Goal: Information Seeking & Learning: Learn about a topic

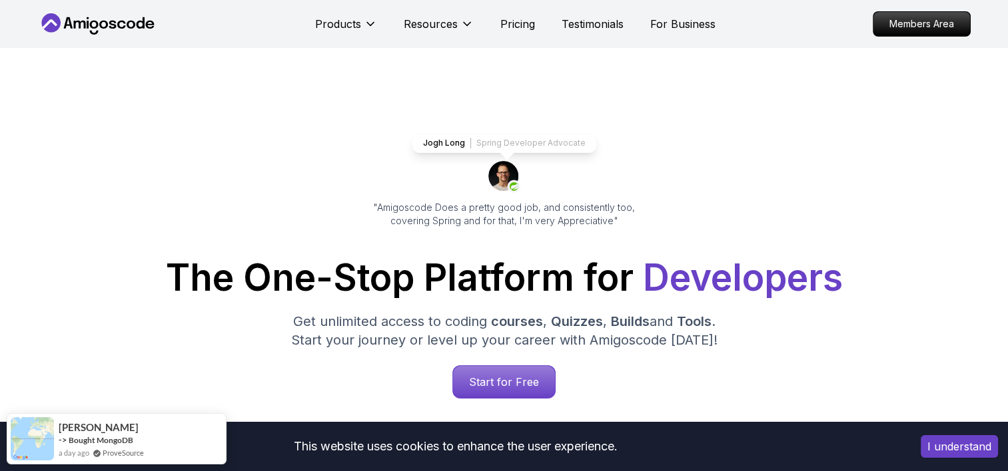
click at [528, 378] on p "Start for Free" at bounding box center [504, 382] width 102 height 32
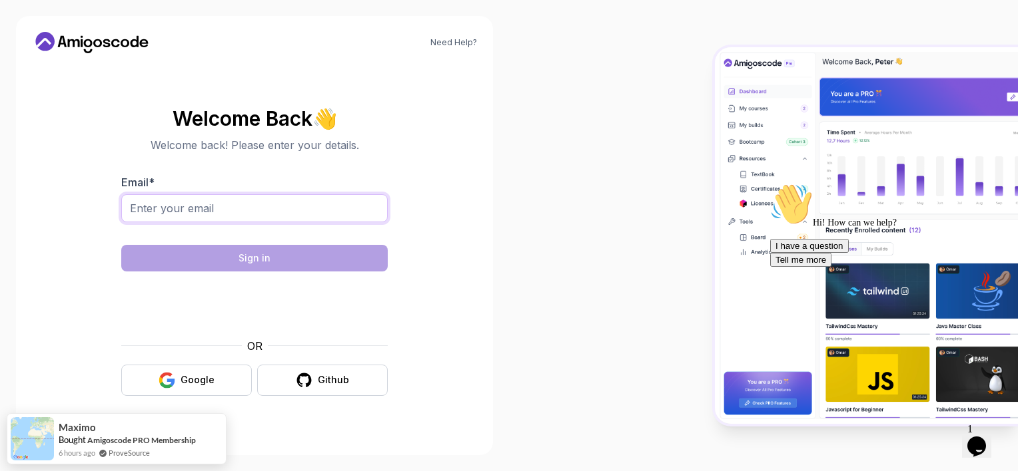
click at [333, 209] on input "Email *" at bounding box center [254, 208] width 266 height 28
click at [574, 224] on div at bounding box center [763, 235] width 509 height 471
click at [703, 125] on body "Need Help? Welcome Back 👋 Welcome back! Please enter your details. Email * Sign…" at bounding box center [509, 235] width 1018 height 471
click at [265, 210] on input "Email *" at bounding box center [254, 208] width 266 height 28
type input "[EMAIL_ADDRESS][DOMAIN_NAME]"
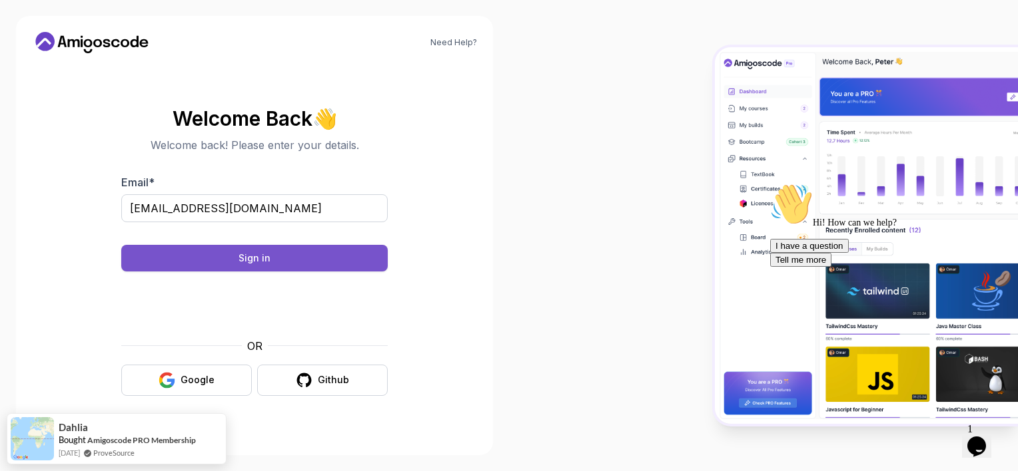
click at [330, 262] on button "Sign in" at bounding box center [254, 258] width 266 height 27
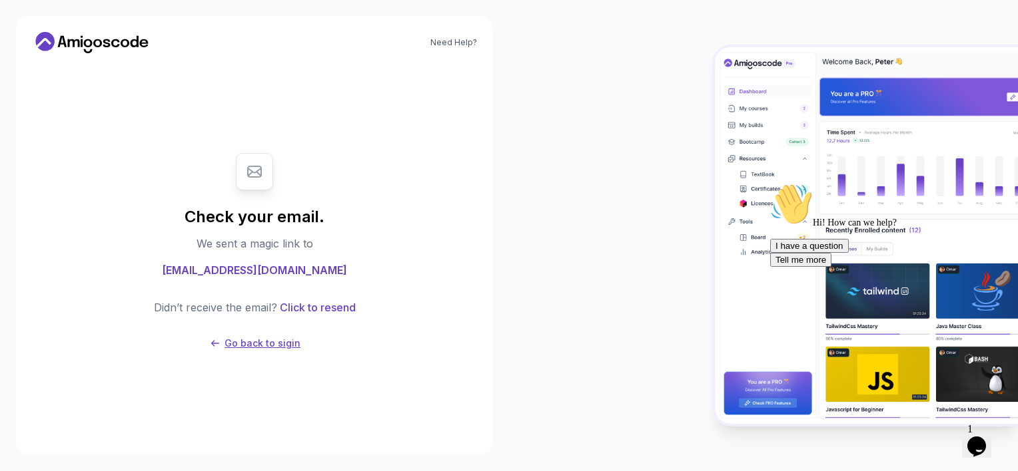
click at [280, 342] on p "Go back to sigin" at bounding box center [262, 343] width 76 height 13
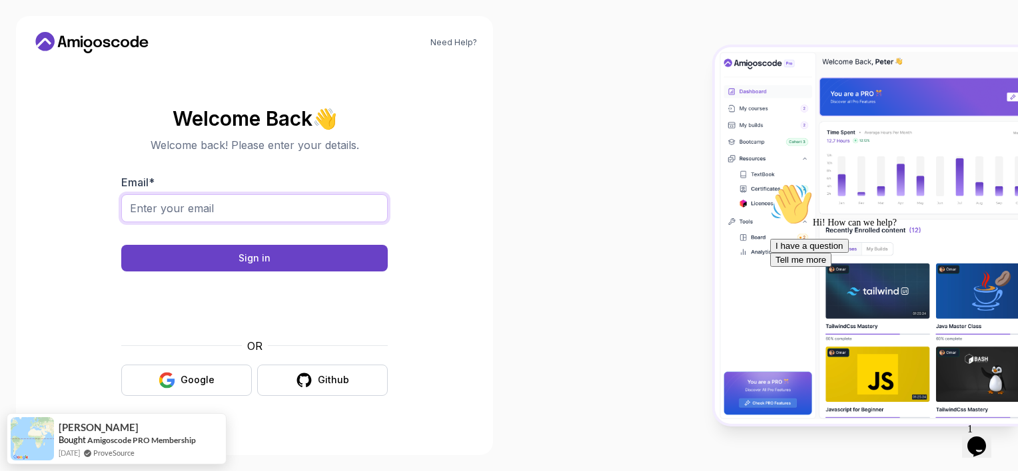
click at [261, 213] on input "Email *" at bounding box center [254, 208] width 266 height 28
type input "[EMAIL_ADDRESS][DOMAIN_NAME]"
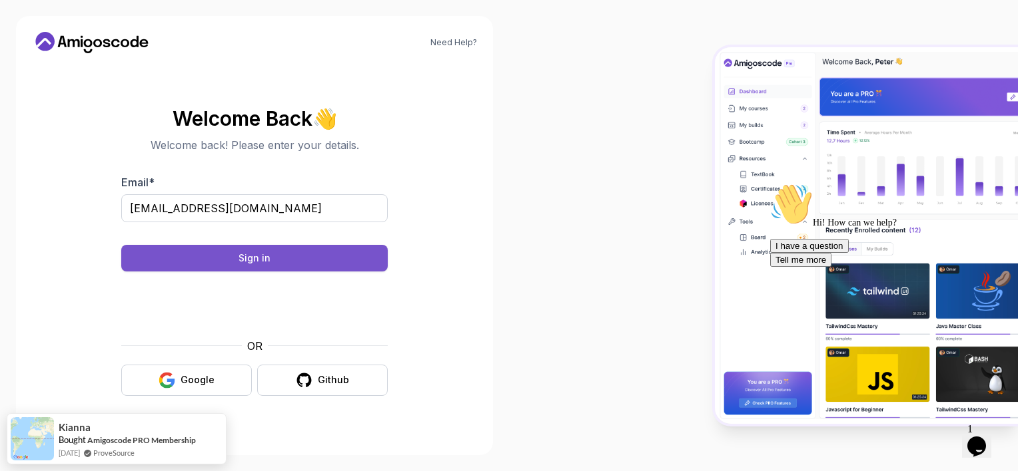
click at [316, 261] on button "Sign in" at bounding box center [254, 258] width 266 height 27
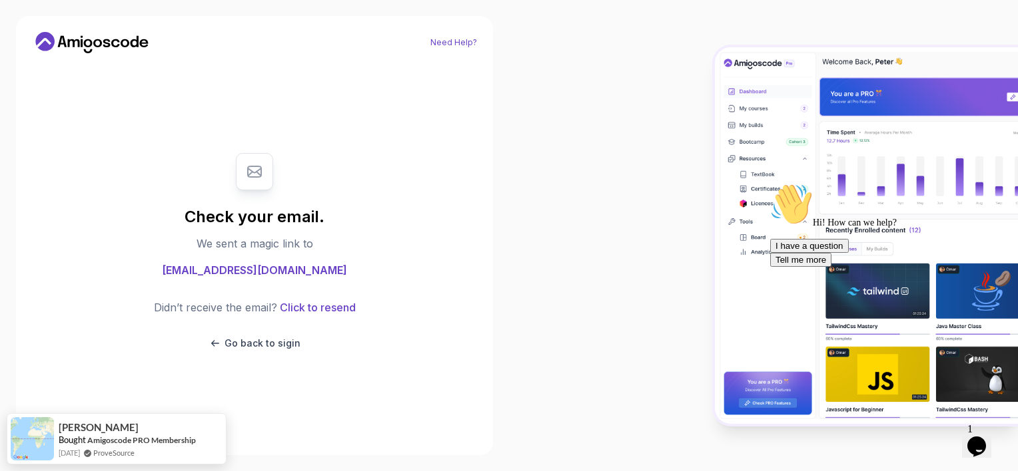
click at [466, 38] on link "Need Help?" at bounding box center [453, 42] width 47 height 11
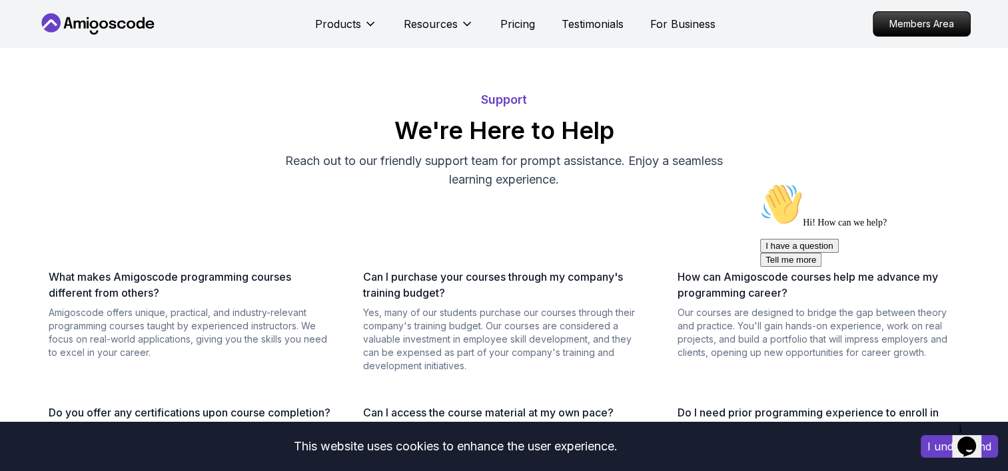
click at [760, 183] on icon "Chat attention grabber" at bounding box center [760, 183] width 0 height 0
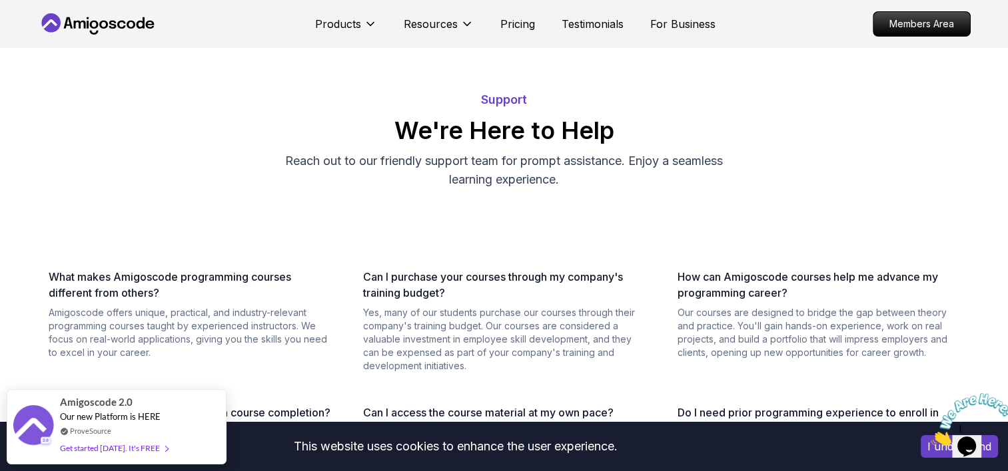
drag, startPoint x: 998, startPoint y: 392, endPoint x: 1871, endPoint y: 780, distance: 955.5
click at [930, 437] on icon "Close" at bounding box center [930, 442] width 0 height 11
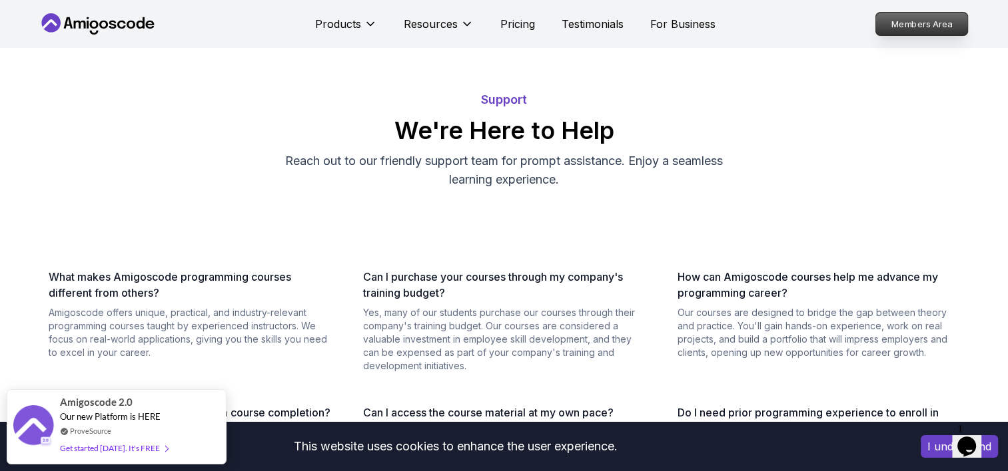
click at [930, 9] on nav "Products Resources Pricing Testimonials For Business Members Area" at bounding box center [504, 24] width 932 height 48
click at [931, 21] on p "Members Area" at bounding box center [921, 24] width 92 height 23
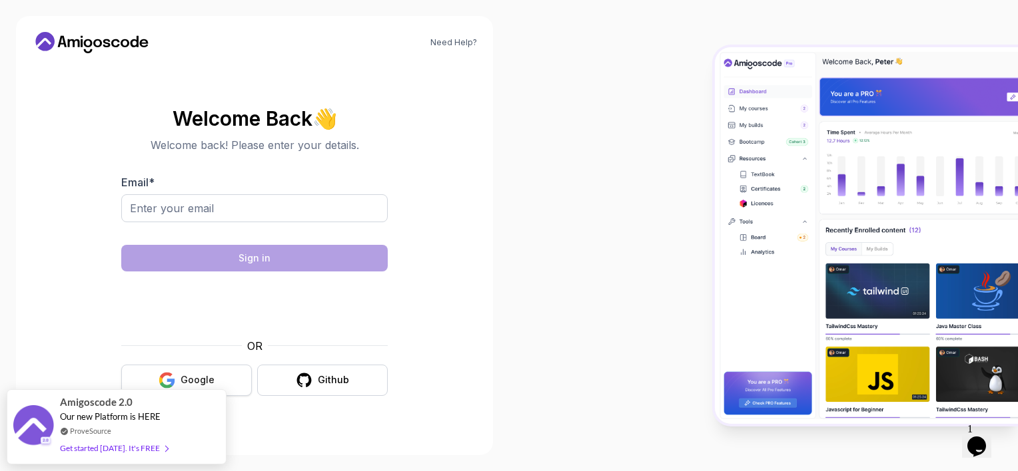
click at [224, 373] on button "Google" at bounding box center [186, 380] width 131 height 31
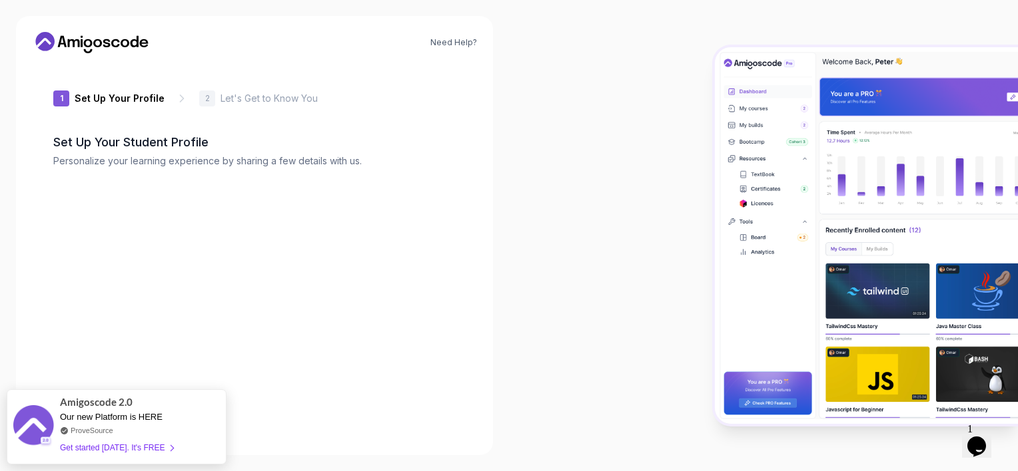
type input "silentrhinof53d7"
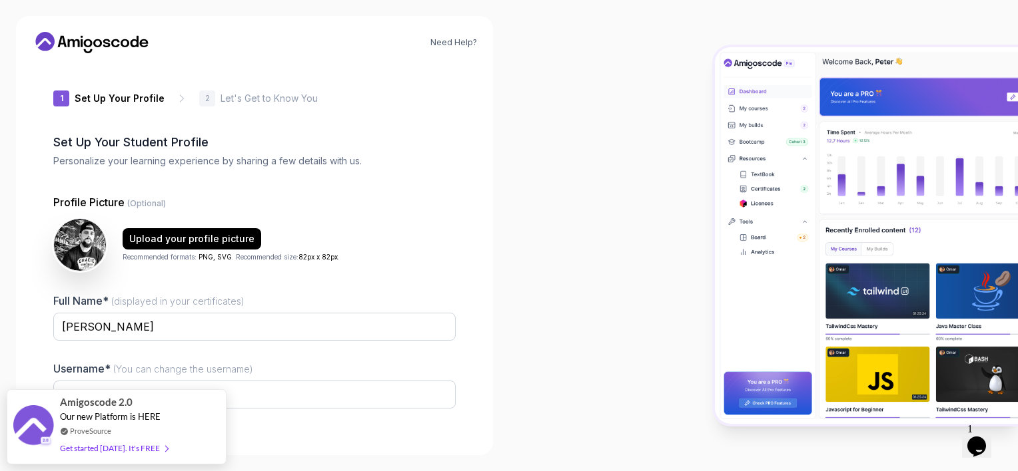
click at [503, 280] on div "Need Help? 1 Set Up Your Profile 1 Set Up Your Profile 2 Let's Get to Know You …" at bounding box center [254, 235] width 509 height 471
click at [220, 418] on div "Amigoscode 2.0 Our new Platform is HERE ProveSource Get started today. It's FREE" at bounding box center [117, 420] width 220 height 75
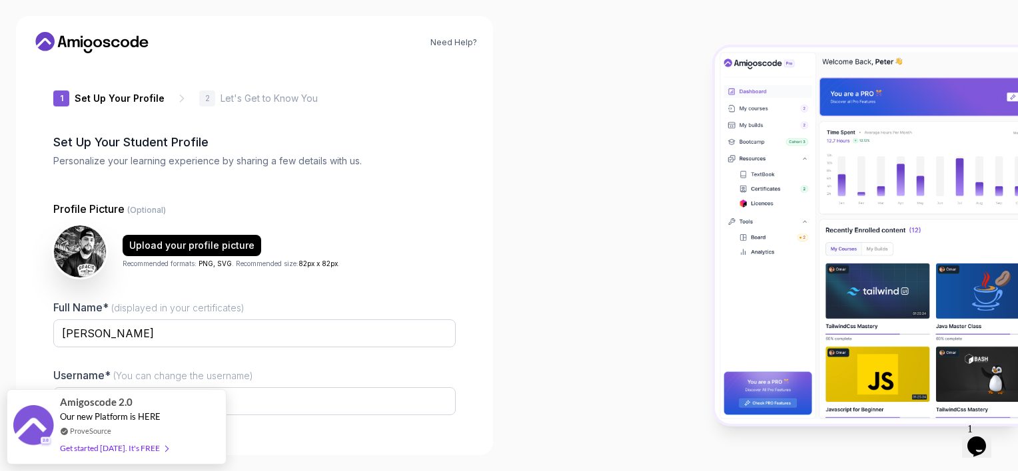
type input "wittypanther095ef"
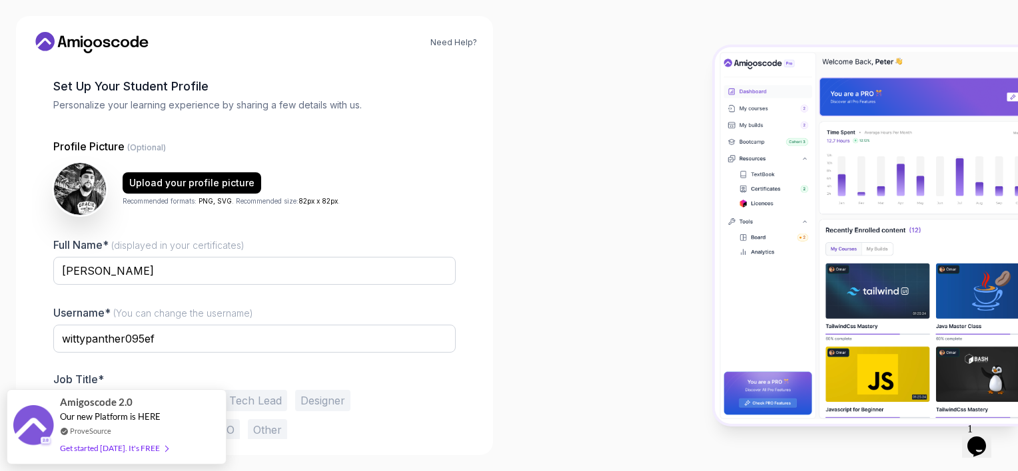
scroll to position [83, 0]
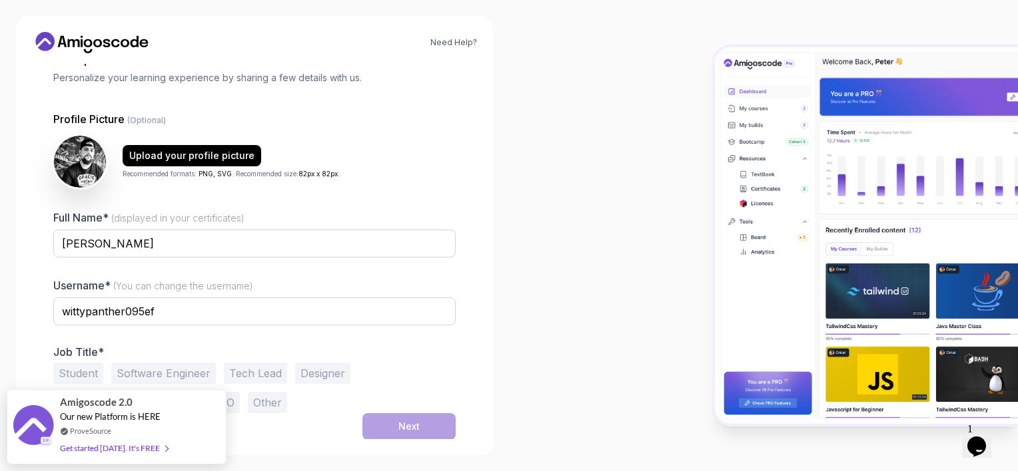
click at [71, 370] on button "Student" at bounding box center [78, 373] width 50 height 21
click at [429, 420] on button "Next" at bounding box center [408, 427] width 93 height 27
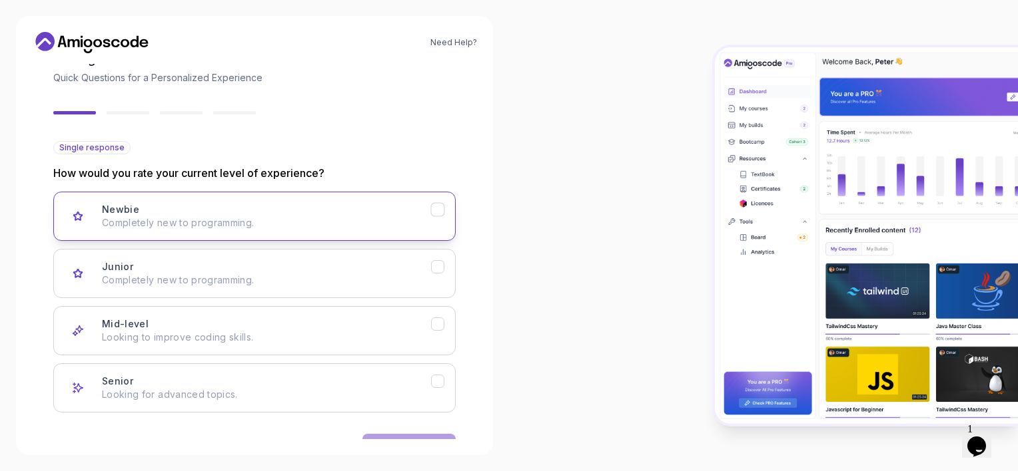
click at [342, 220] on p "Completely new to programming." at bounding box center [266, 222] width 329 height 13
click at [592, 302] on div at bounding box center [763, 235] width 509 height 471
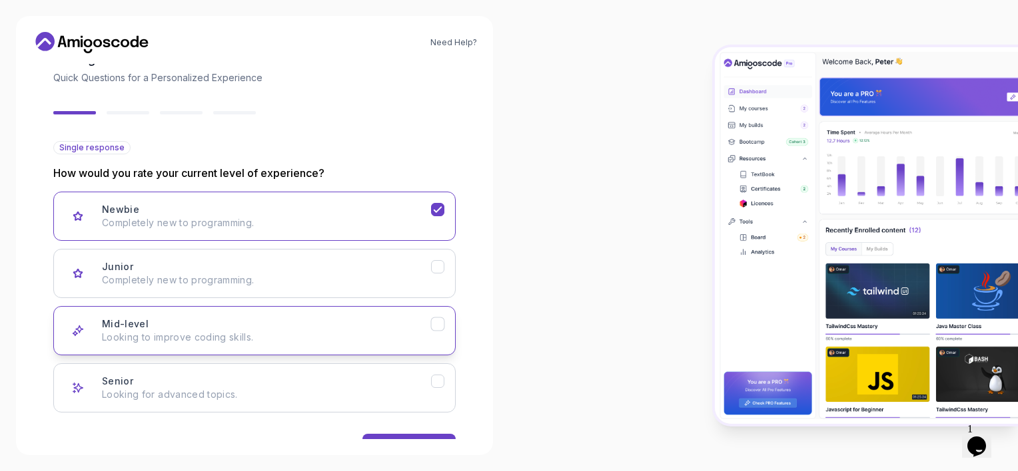
scroll to position [125, 0]
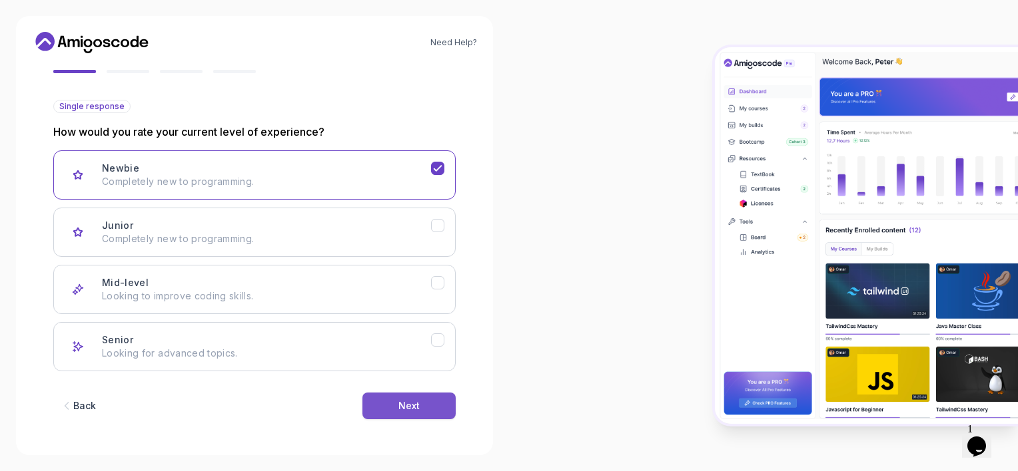
click at [400, 405] on div "Next" at bounding box center [408, 406] width 21 height 13
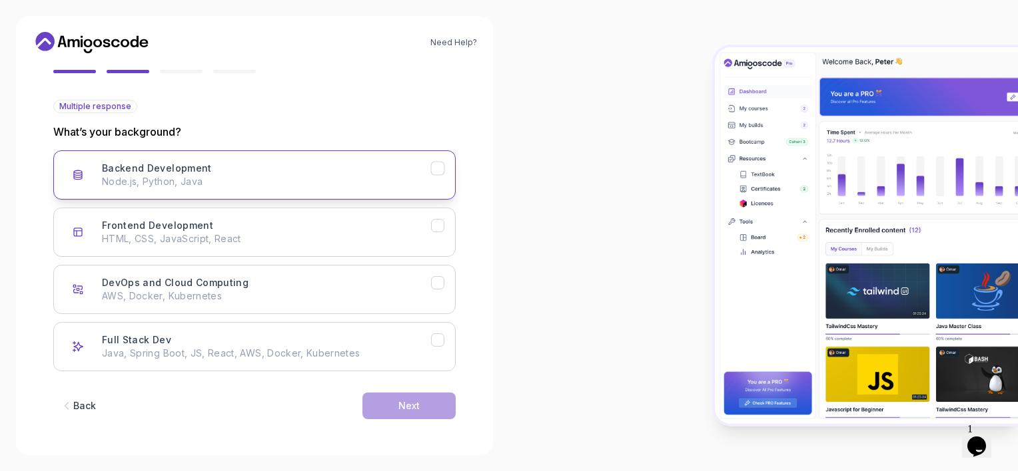
click at [372, 171] on div "Backend Development Node.js, Python, Java" at bounding box center [266, 175] width 329 height 27
click at [435, 404] on button "Next" at bounding box center [408, 406] width 93 height 27
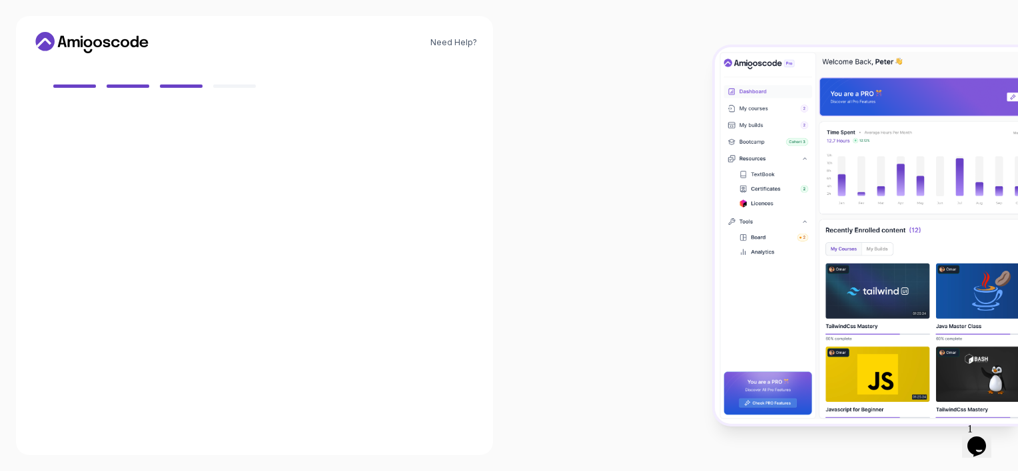
scroll to position [109, 0]
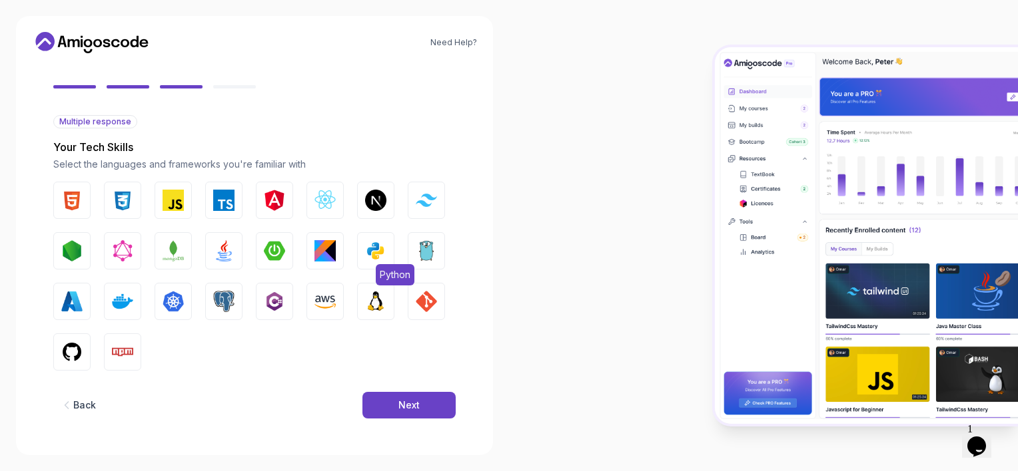
click at [379, 245] on img "button" at bounding box center [375, 250] width 21 height 21
click at [419, 408] on div "Next" at bounding box center [408, 405] width 21 height 13
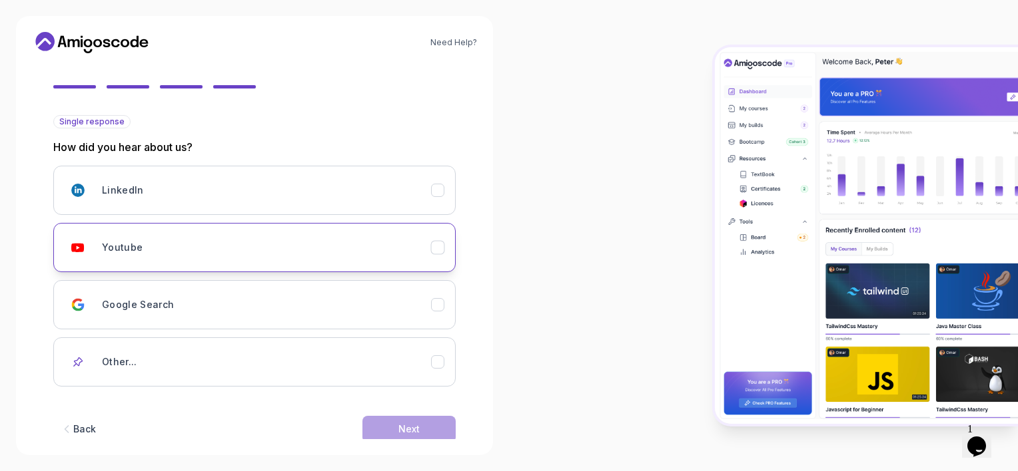
click at [352, 255] on div "Youtube" at bounding box center [266, 247] width 329 height 27
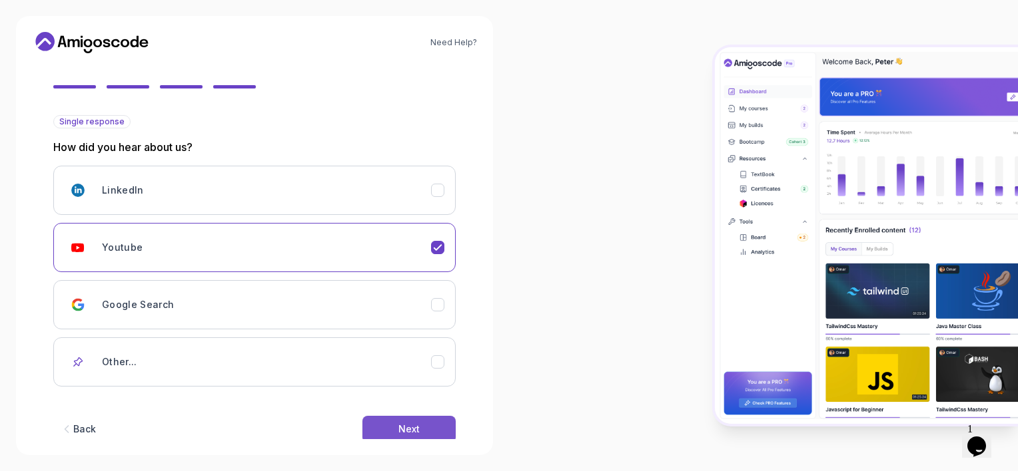
click at [419, 436] on button "Next" at bounding box center [408, 429] width 93 height 27
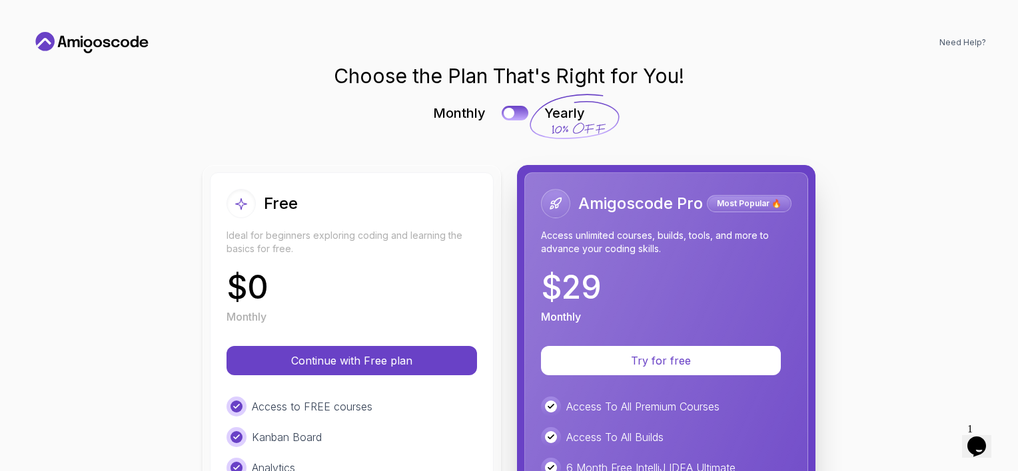
scroll to position [0, 0]
click at [419, 430] on div "Kanban Board" at bounding box center [351, 438] width 250 height 20
click at [507, 112] on div at bounding box center [508, 113] width 11 height 11
click at [515, 117] on div at bounding box center [520, 113] width 11 height 11
click at [922, 182] on div "Choose the Plan That's Right for You! Monthly Yearly Free Ideal for beginners e…" at bounding box center [509, 447] width 954 height 766
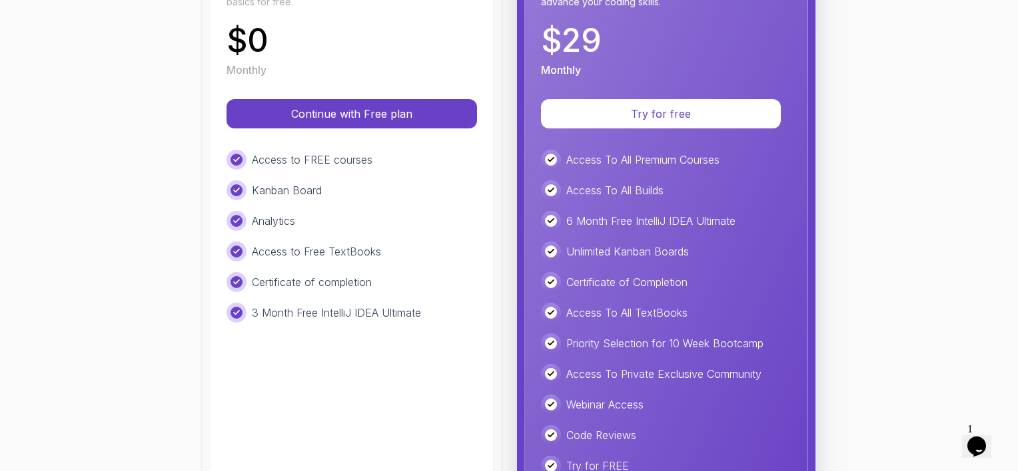
scroll to position [266, 0]
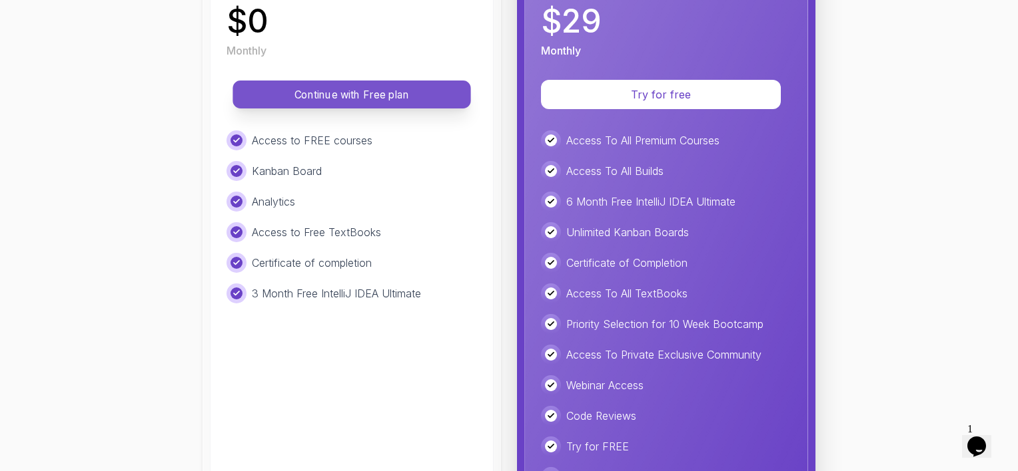
click at [352, 103] on button "Continue with Free plan" at bounding box center [351, 95] width 238 height 28
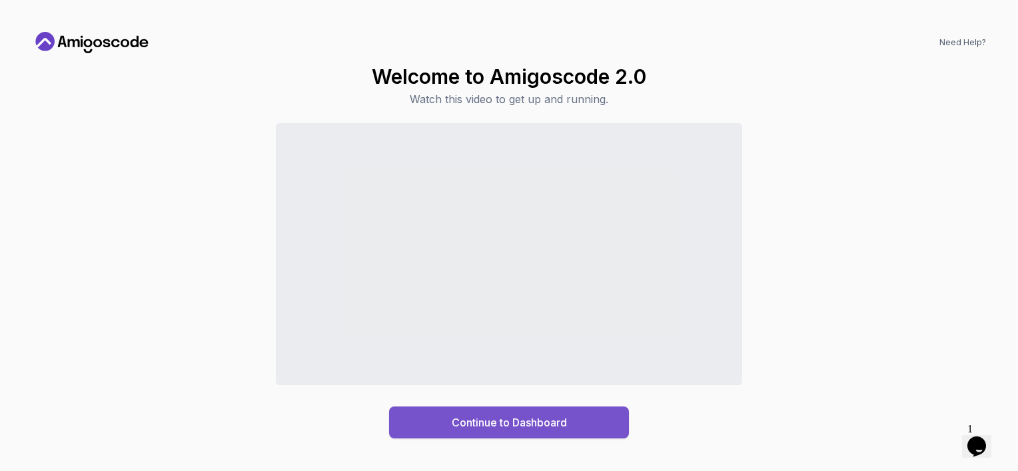
click at [500, 426] on div "Continue to Dashboard" at bounding box center [509, 423] width 115 height 16
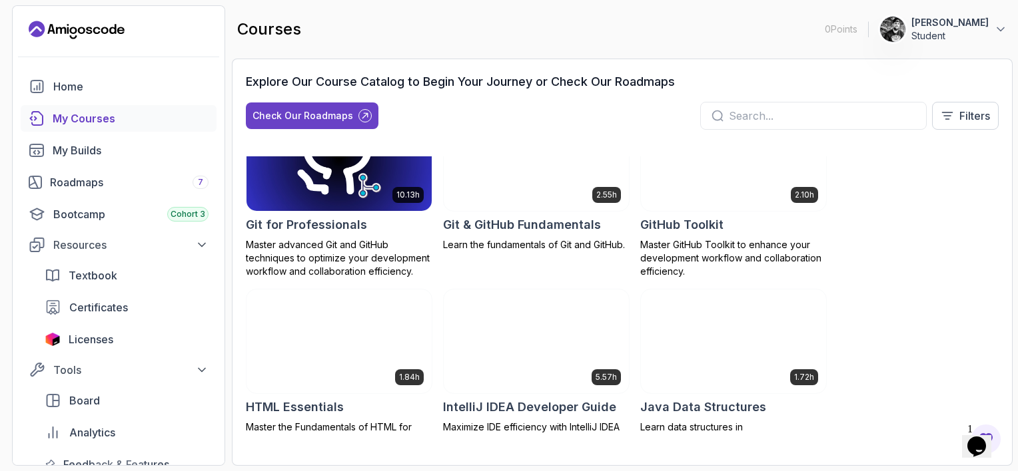
scroll to position [666, 0]
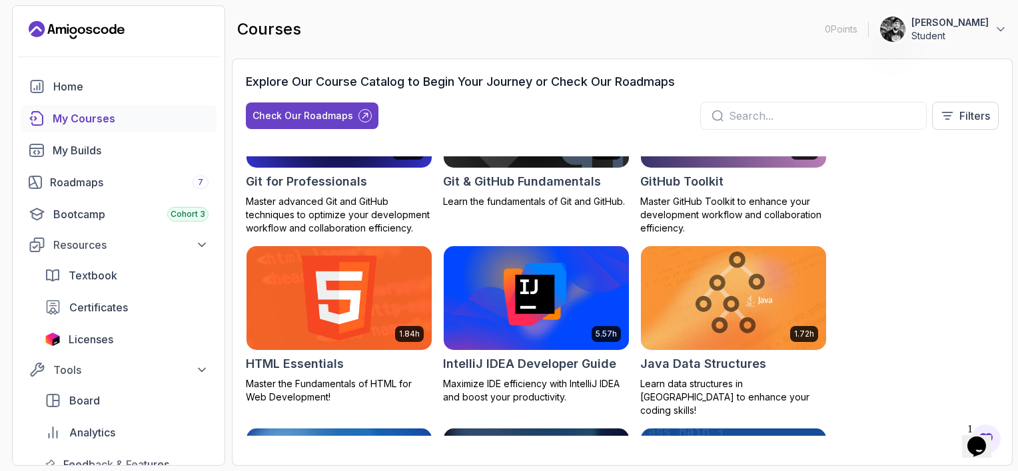
click at [346, 297] on img at bounding box center [339, 298] width 194 height 109
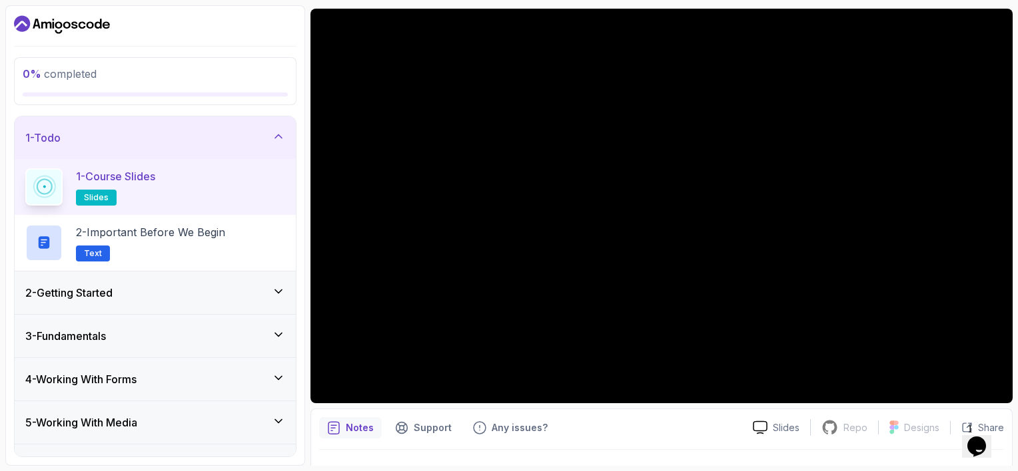
scroll to position [133, 0]
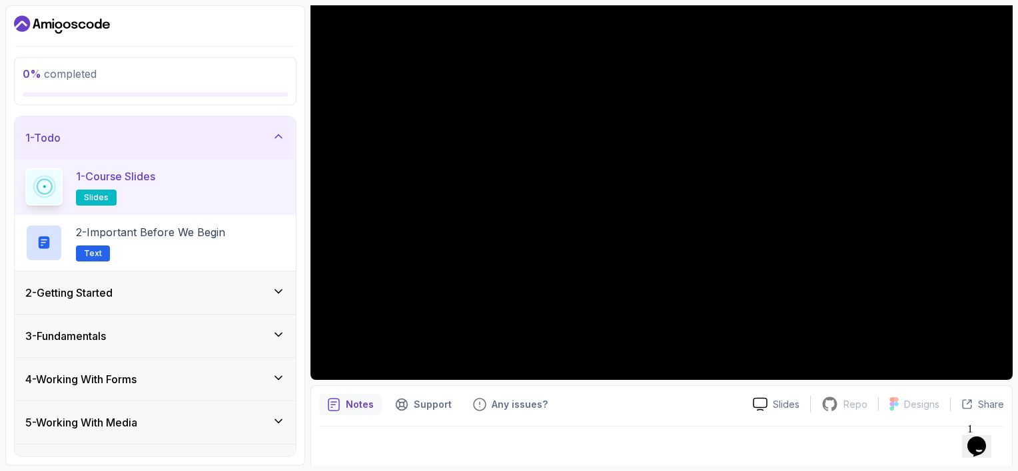
click at [217, 288] on div "2 - Getting Started" at bounding box center [155, 293] width 260 height 16
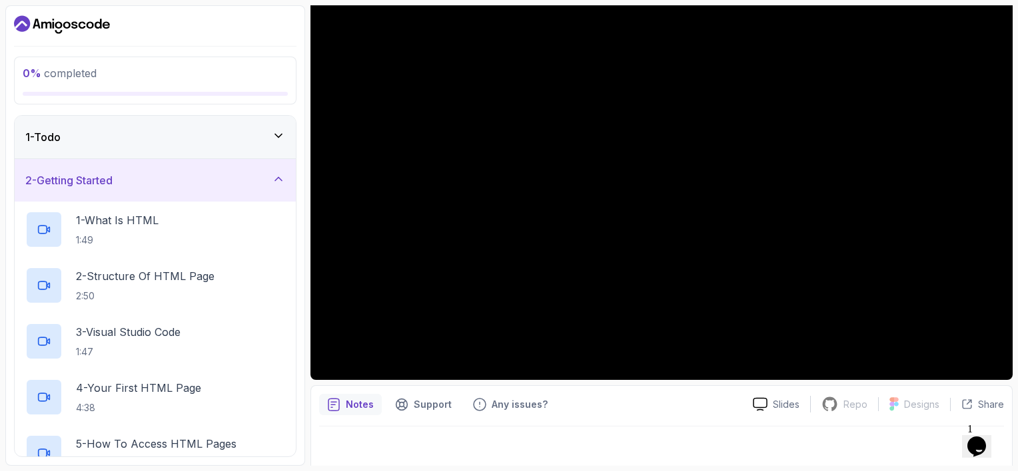
click at [266, 134] on div "1 - Todo" at bounding box center [155, 137] width 260 height 16
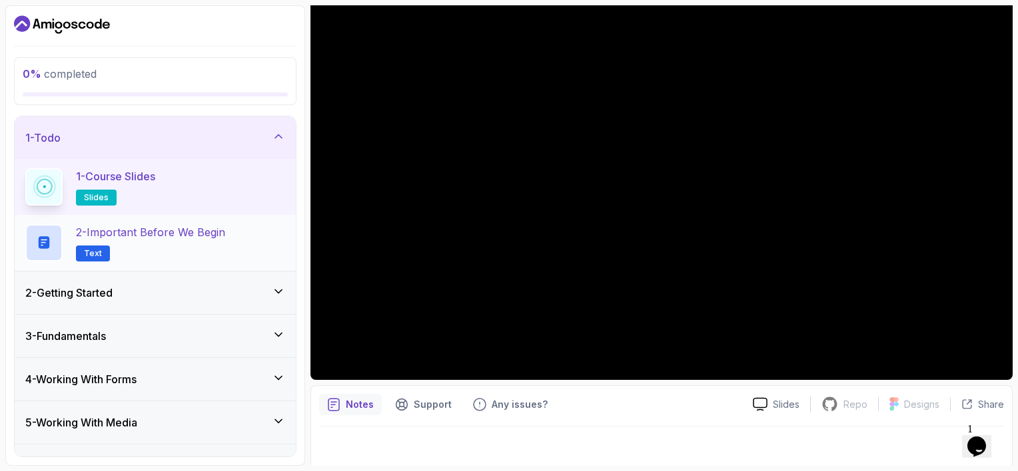
click at [90, 250] on span "Text" at bounding box center [93, 253] width 18 height 11
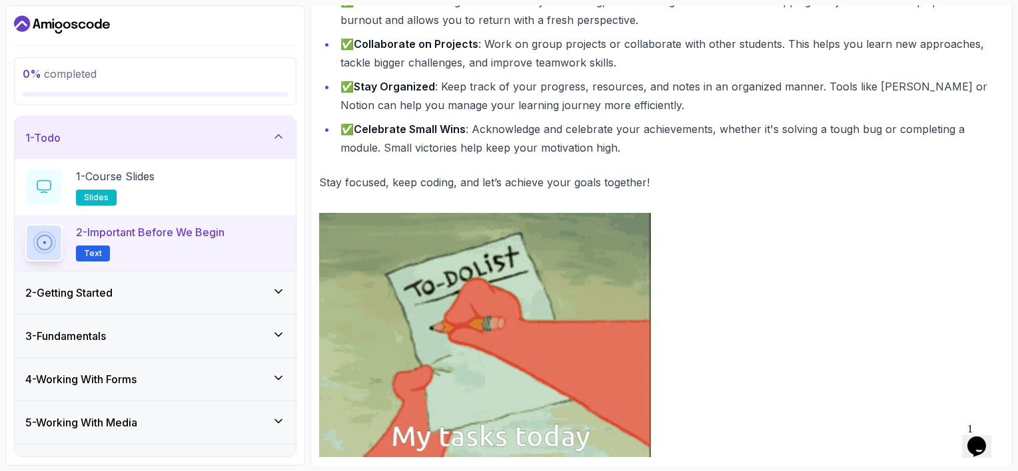
scroll to position [636, 0]
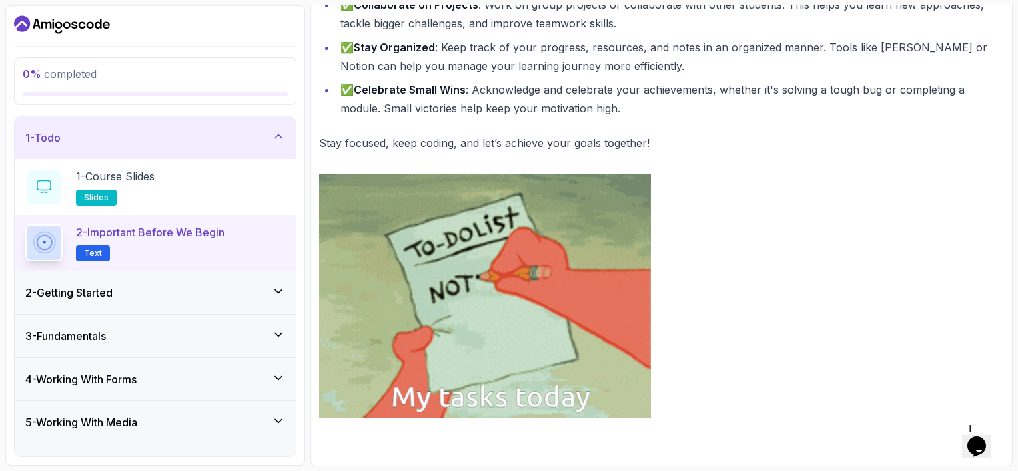
click at [214, 274] on div "2 - Getting Started" at bounding box center [155, 293] width 281 height 43
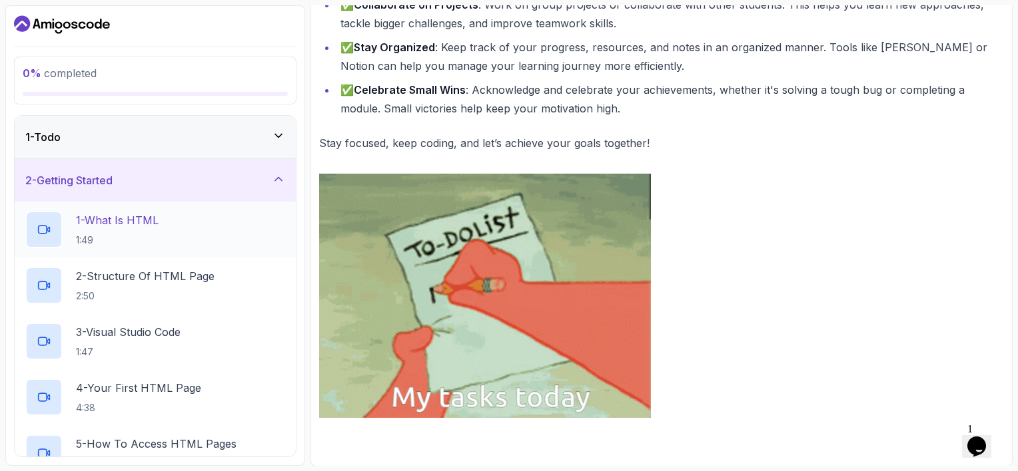
click at [141, 237] on p "1:49" at bounding box center [117, 240] width 83 height 13
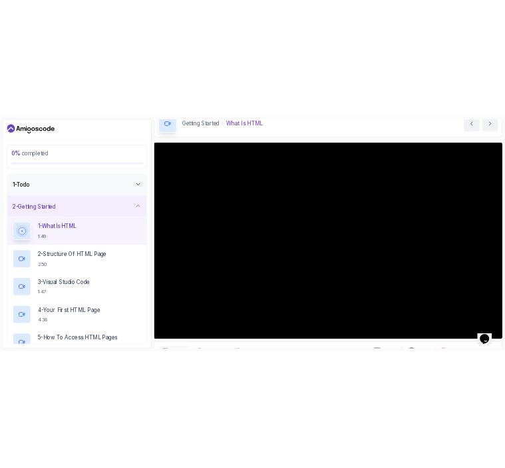
scroll to position [133, 0]
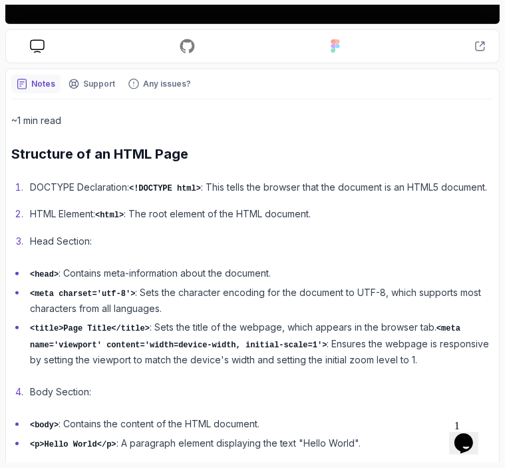
scroll to position [469, 0]
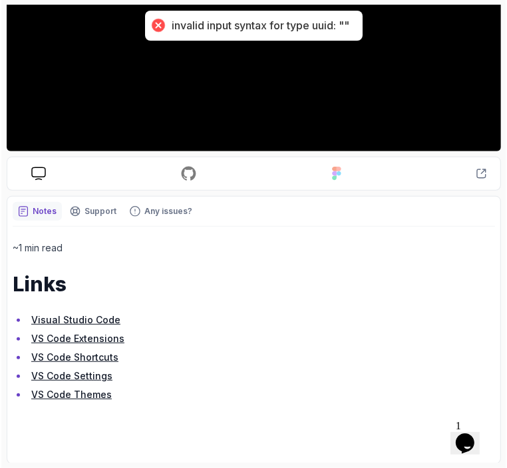
scroll to position [97, 0]
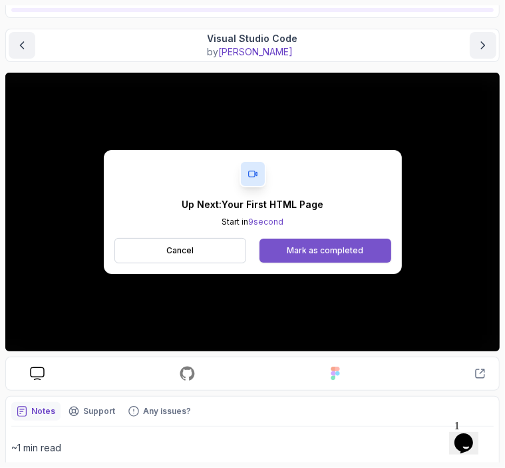
click at [378, 251] on button "Mark as completed" at bounding box center [325, 250] width 131 height 24
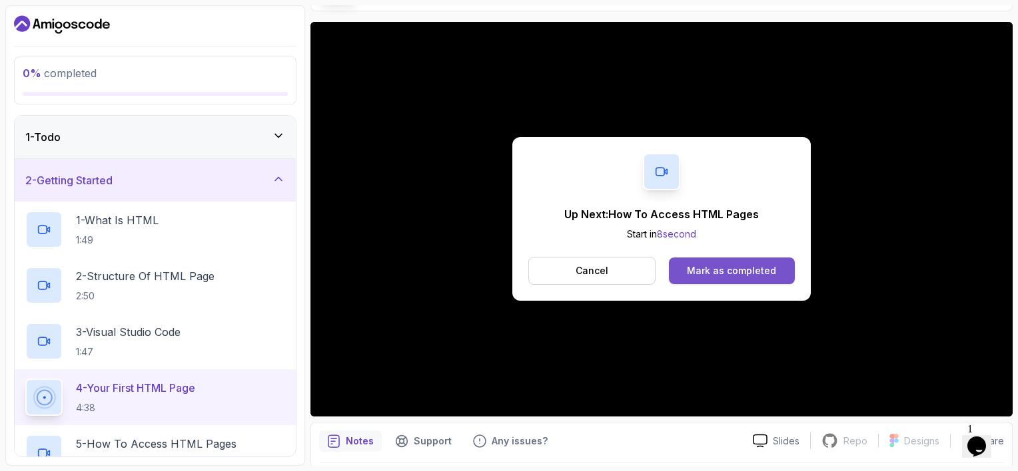
click at [725, 265] on div "Mark as completed" at bounding box center [731, 270] width 89 height 13
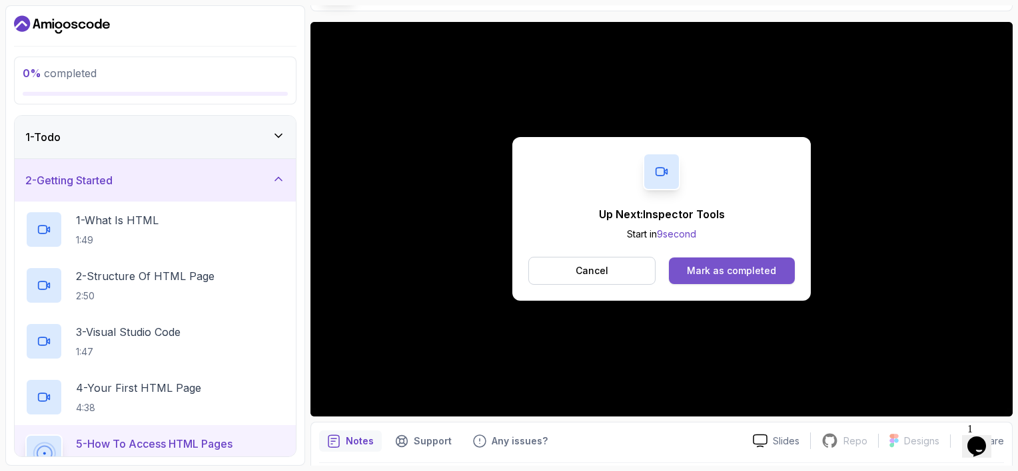
click at [746, 264] on div "Mark as completed" at bounding box center [731, 270] width 89 height 13
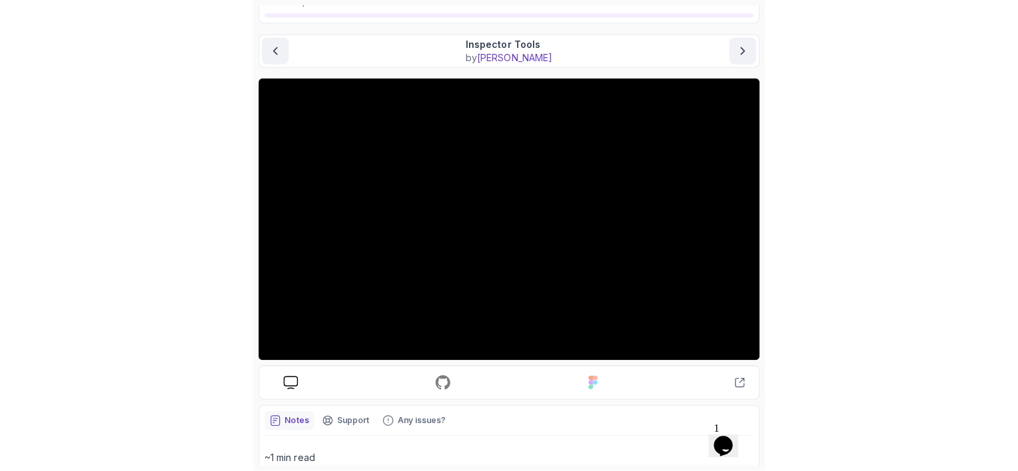
scroll to position [91, 0]
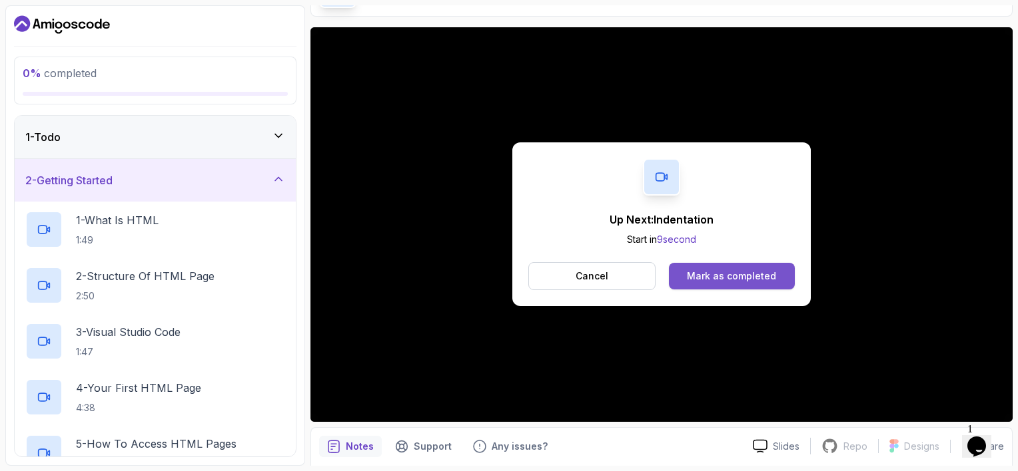
click at [730, 281] on div "Mark as completed" at bounding box center [731, 276] width 89 height 13
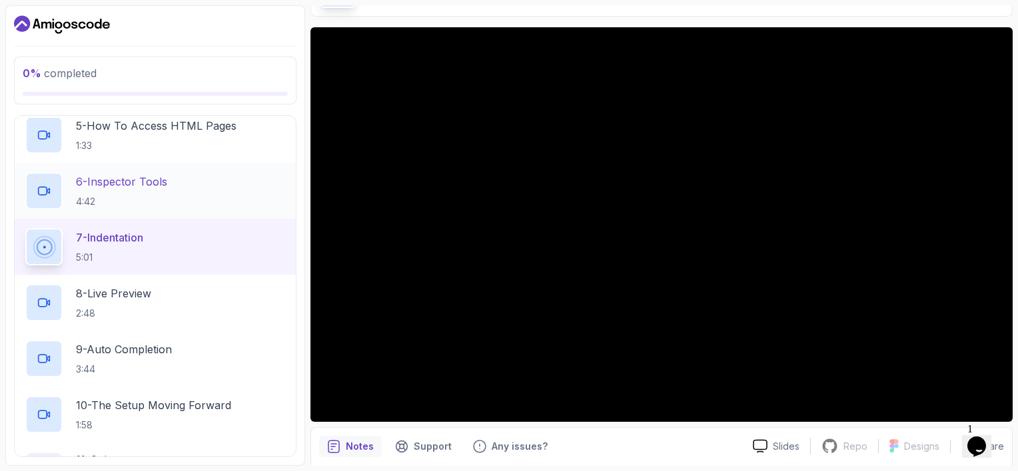
scroll to position [333, 0]
